Goal: Task Accomplishment & Management: Manage account settings

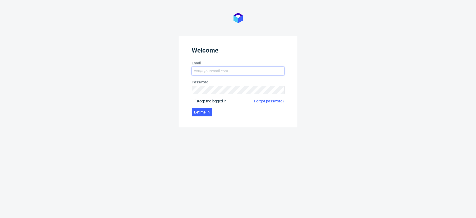
click at [215, 71] on input "Email" at bounding box center [238, 71] width 92 height 8
type input "[PERSON_NAME][EMAIL_ADDRESS][DOMAIN_NAME]"
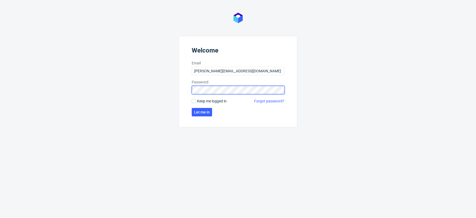
click button "Let me in" at bounding box center [202, 112] width 20 height 8
